Goal: Complete application form

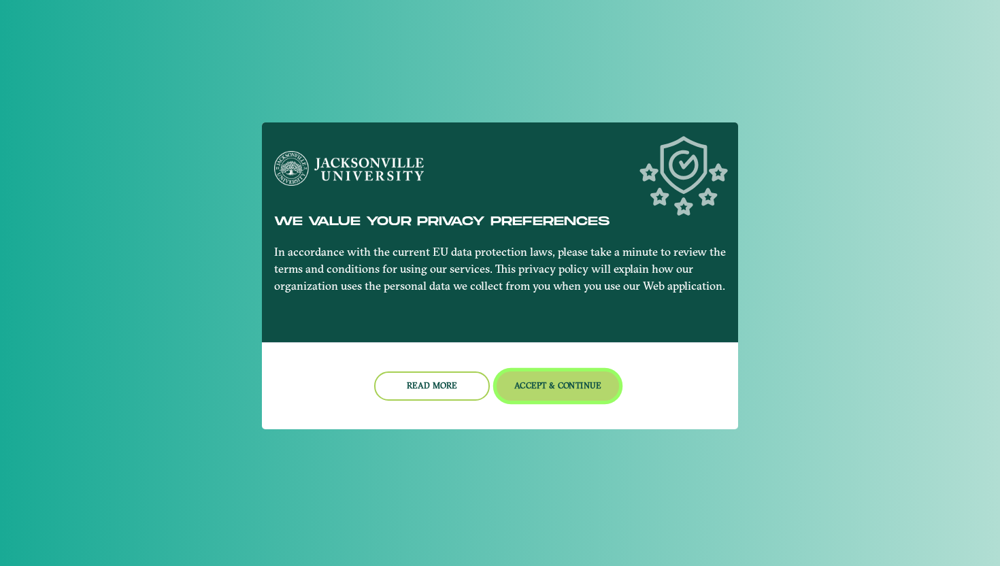
click at [550, 392] on button "Accept & Continue" at bounding box center [558, 385] width 123 height 29
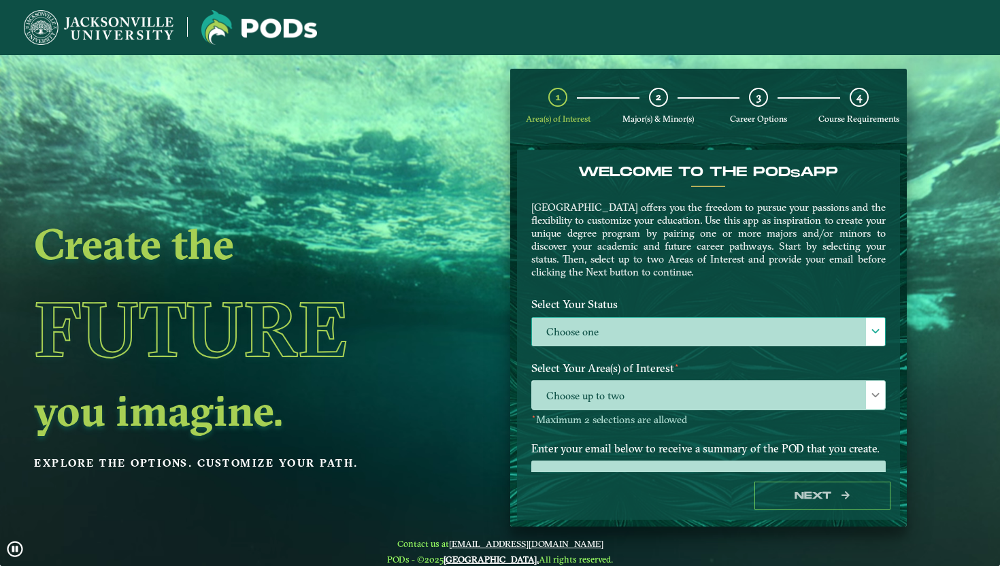
scroll to position [48, 0]
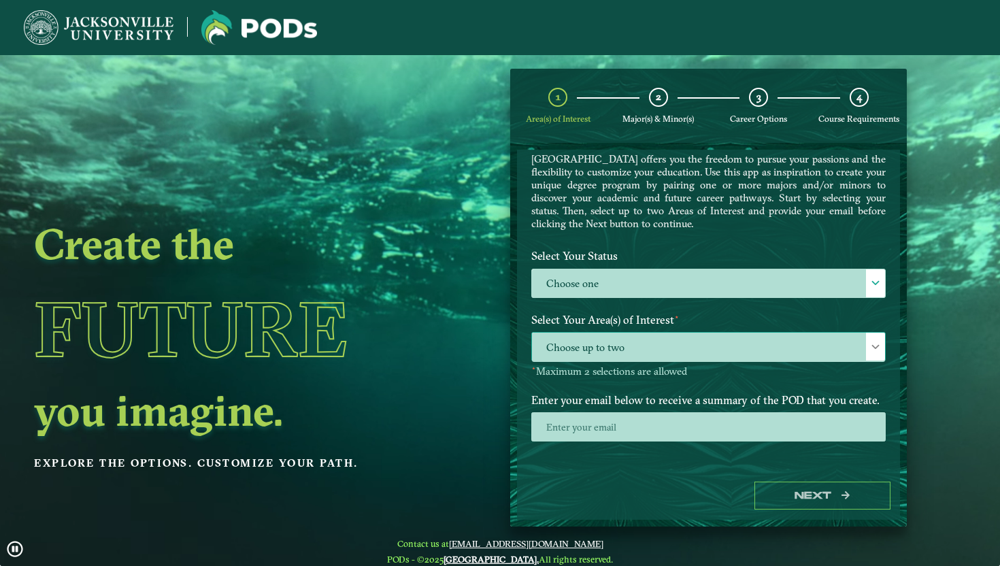
click at [594, 356] on span "Choose up to two" at bounding box center [708, 347] width 353 height 29
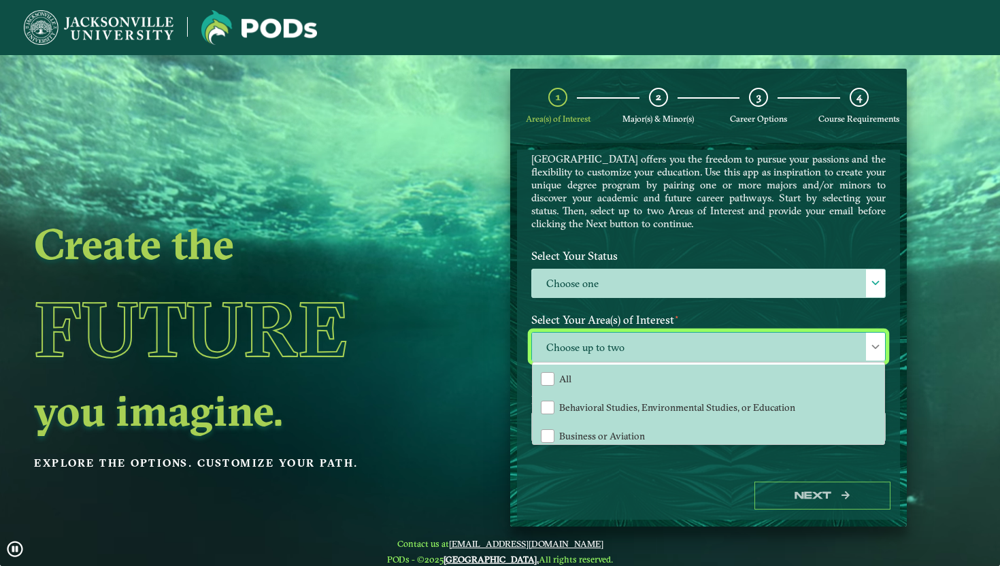
scroll to position [7, 56]
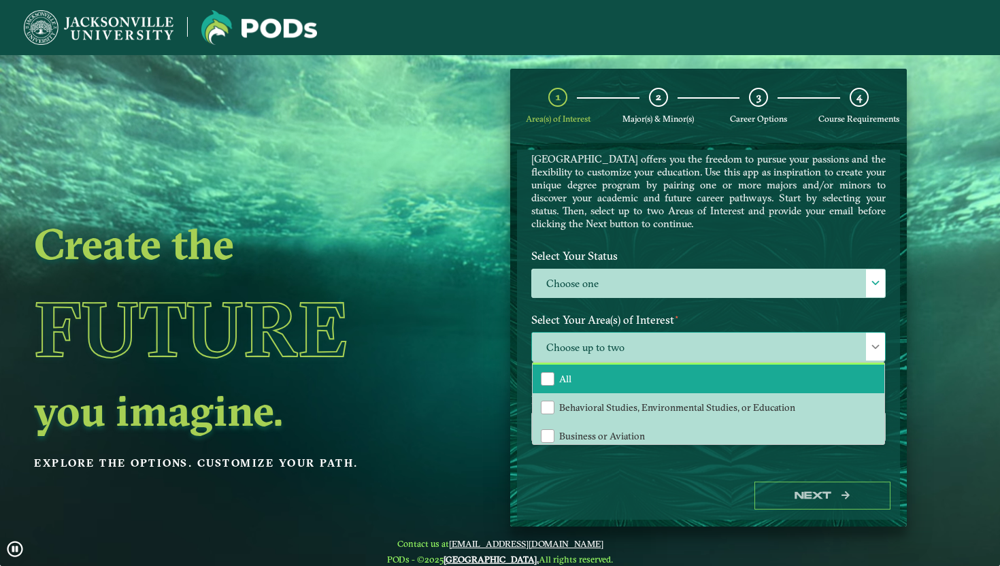
click at [614, 377] on li "All" at bounding box center [709, 379] width 352 height 29
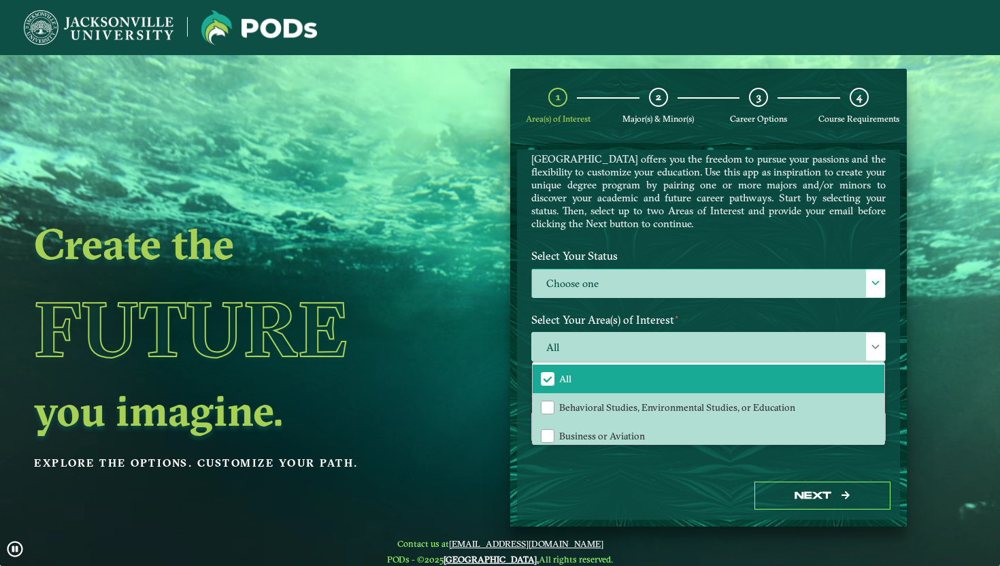
click at [598, 281] on label "Choose one" at bounding box center [708, 283] width 353 height 29
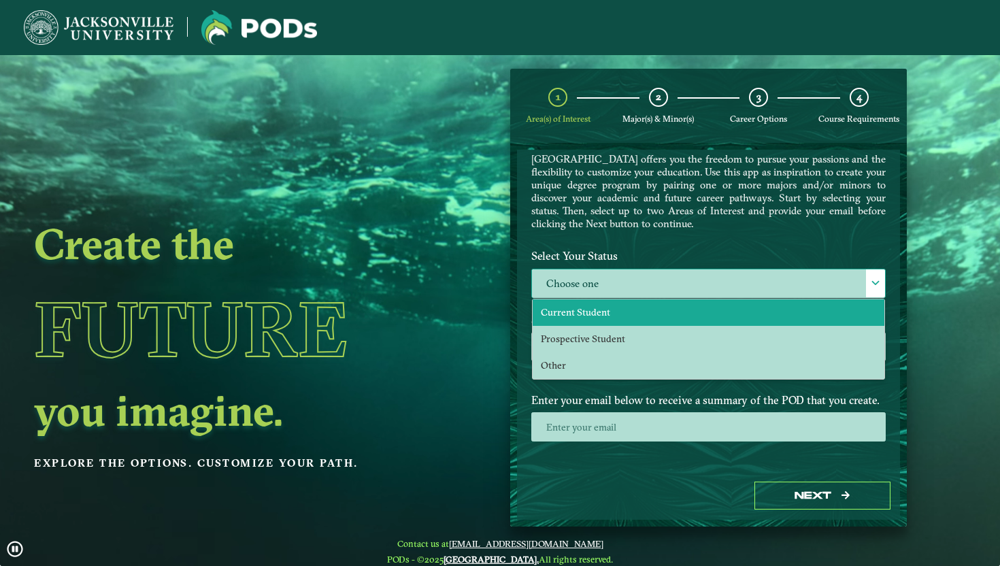
click at [591, 310] on span "Current Student" at bounding box center [575, 312] width 69 height 12
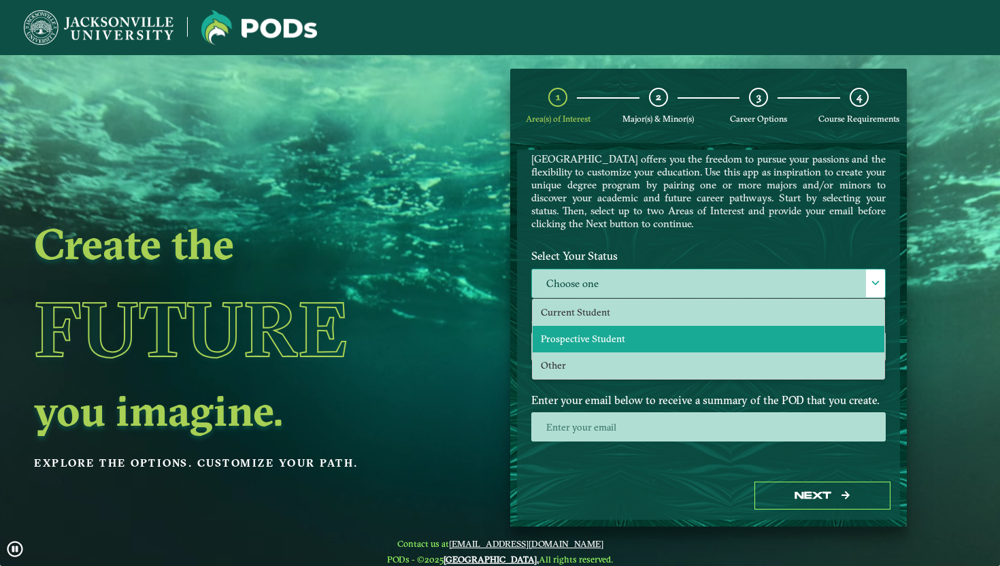
select select "[object Object]"
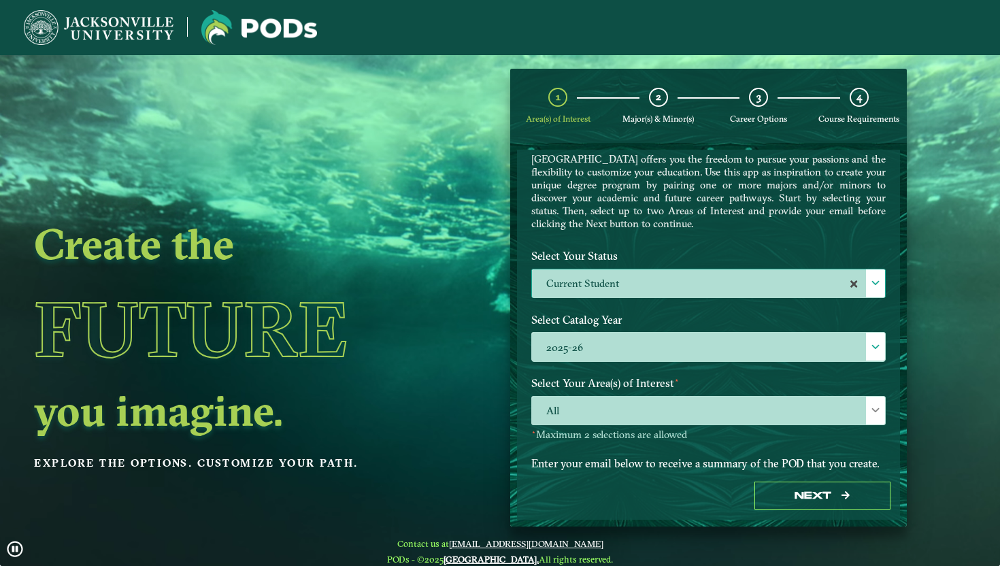
click at [690, 467] on label "Enter your email below to receive a summary of the POD that you create." at bounding box center [708, 463] width 375 height 25
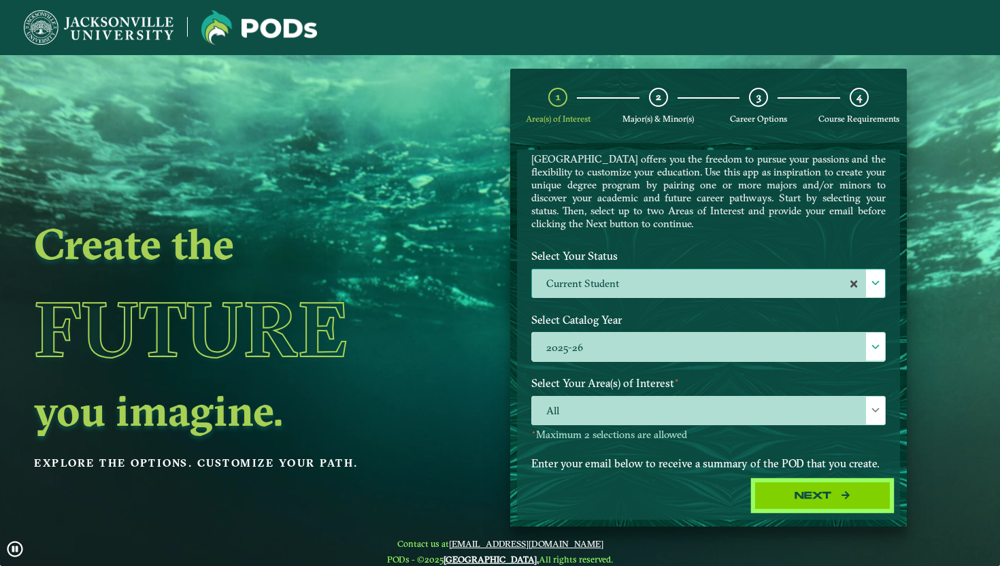
click at [808, 492] on button "Next" at bounding box center [822, 496] width 136 height 28
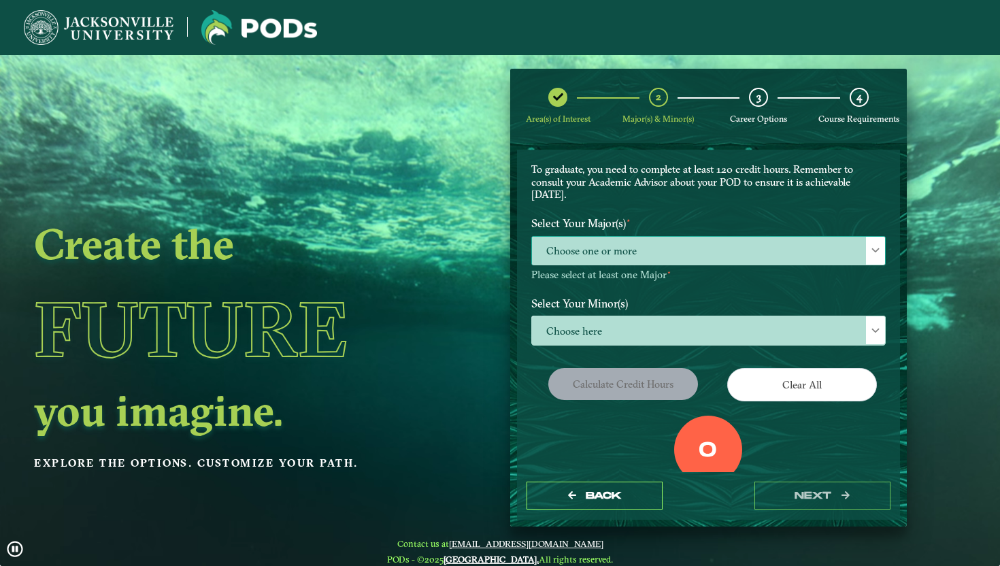
scroll to position [173, 0]
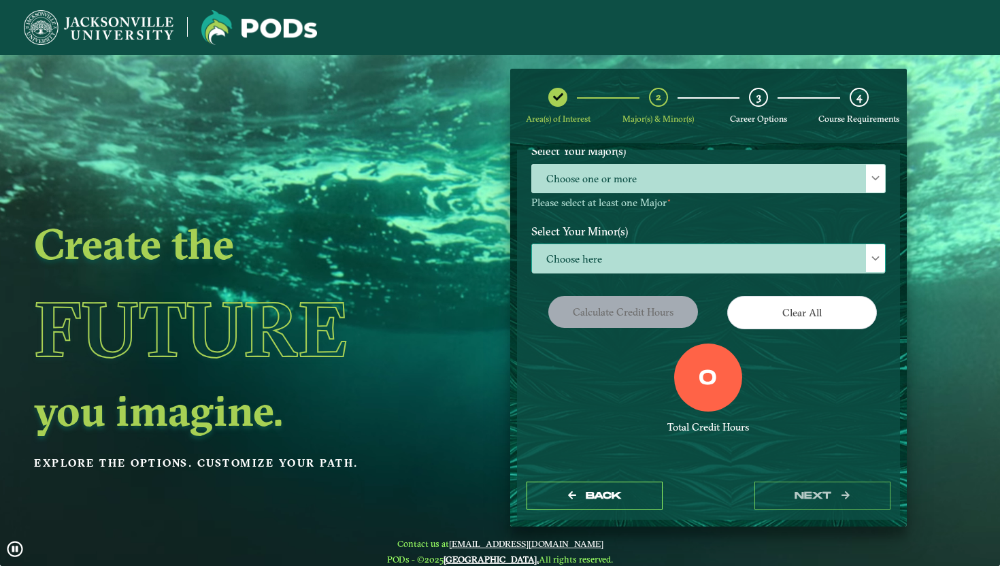
click at [611, 263] on span "Choose here" at bounding box center [708, 258] width 353 height 29
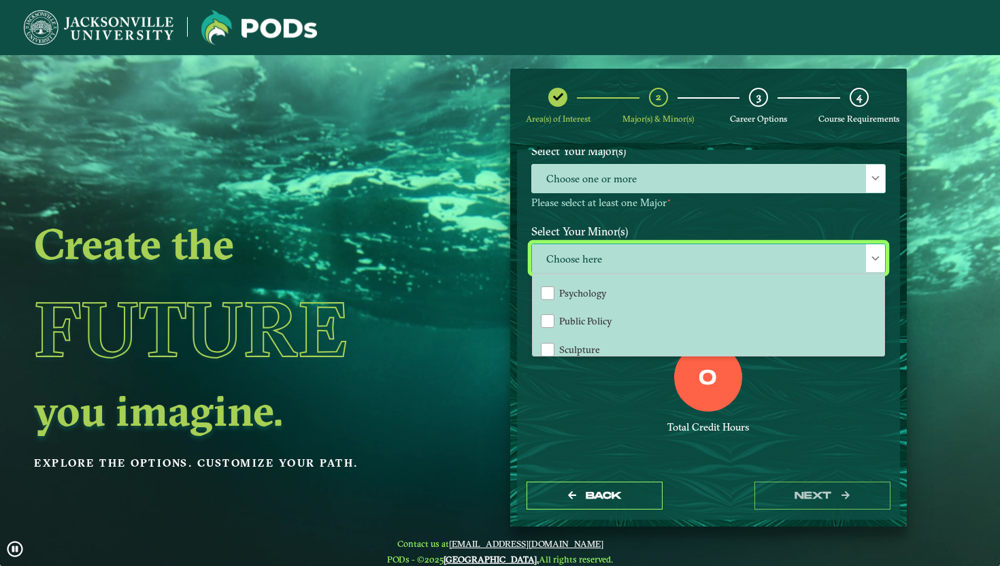
scroll to position [1216, 0]
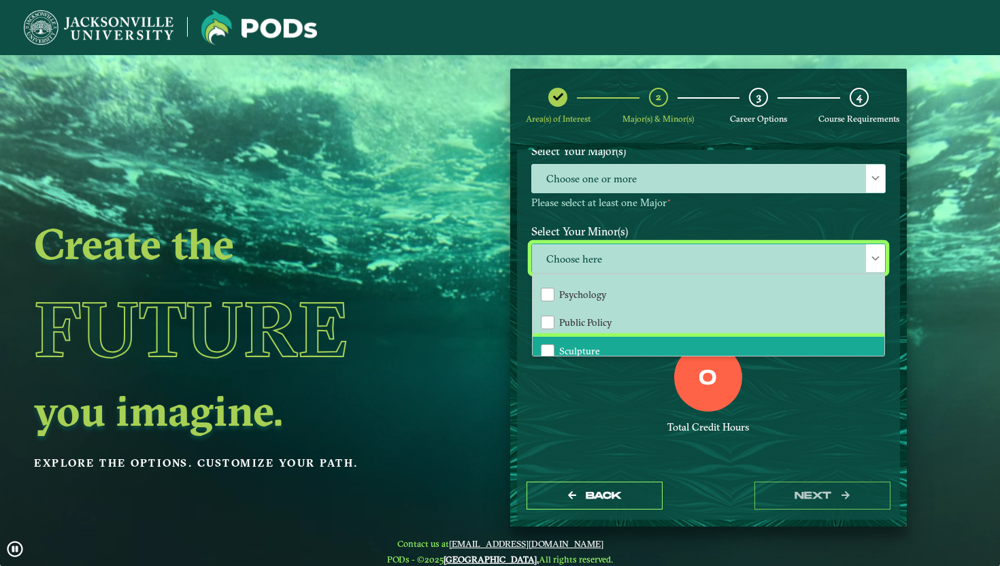
click at [616, 337] on li "Sculpture" at bounding box center [709, 351] width 352 height 29
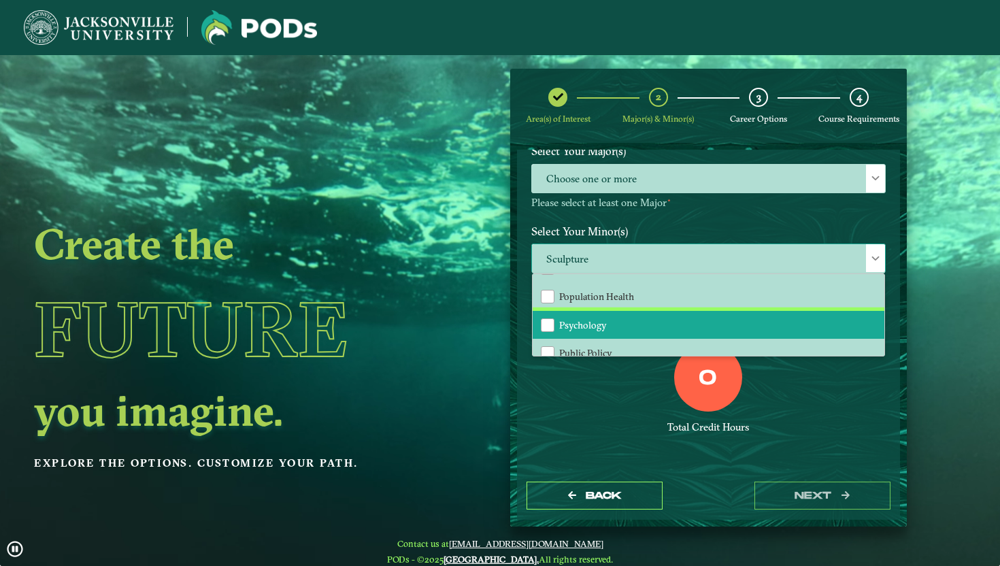
click at [607, 311] on li "Psychology" at bounding box center [709, 325] width 352 height 29
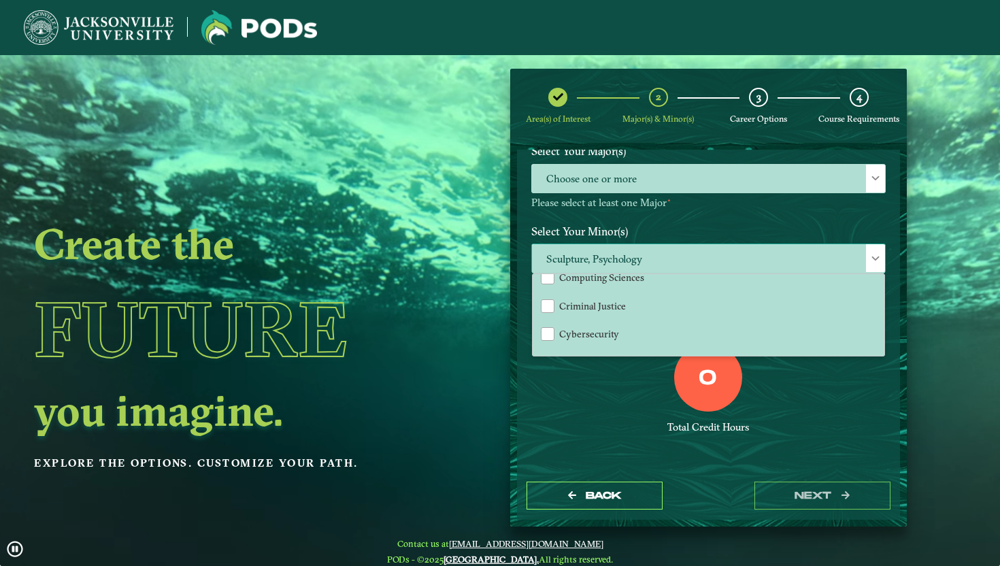
scroll to position [444, 0]
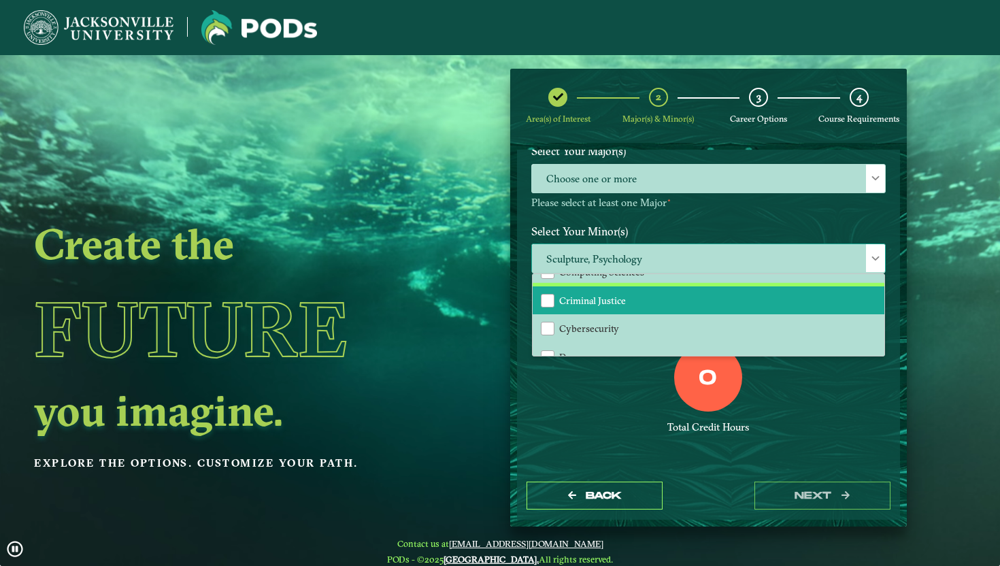
click at [598, 286] on li "Criminal Justice" at bounding box center [709, 300] width 352 height 29
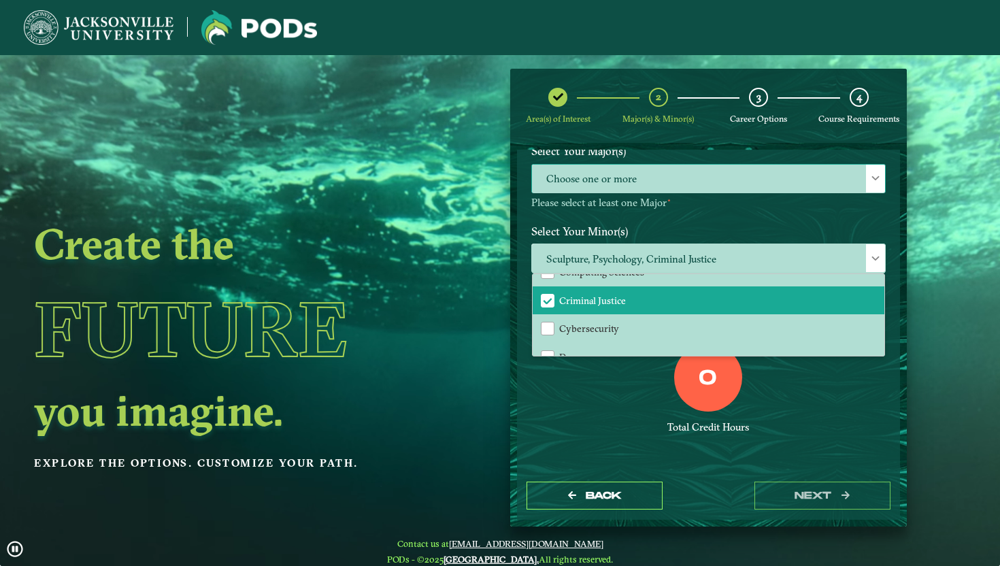
click at [606, 190] on span "Choose one or more" at bounding box center [708, 179] width 353 height 29
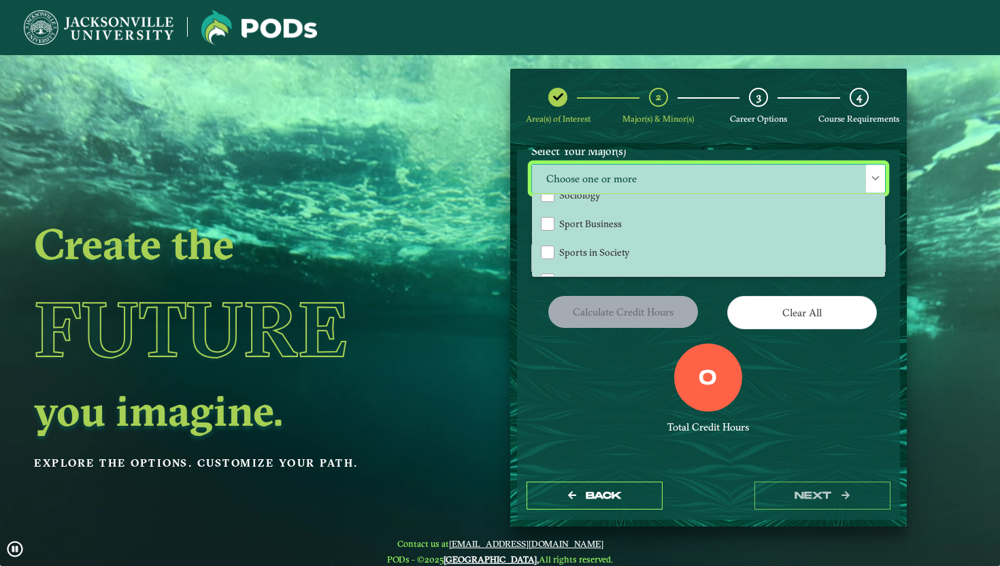
scroll to position [1062, 0]
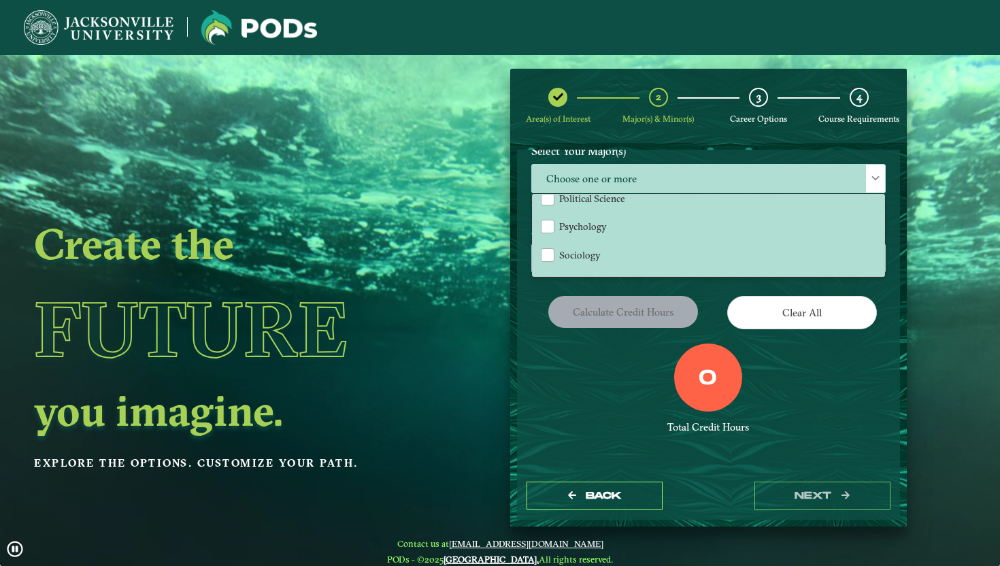
click at [582, 412] on div "0 Total Credit Hours" at bounding box center [708, 401] width 375 height 116
